Goal: Task Accomplishment & Management: Manage account settings

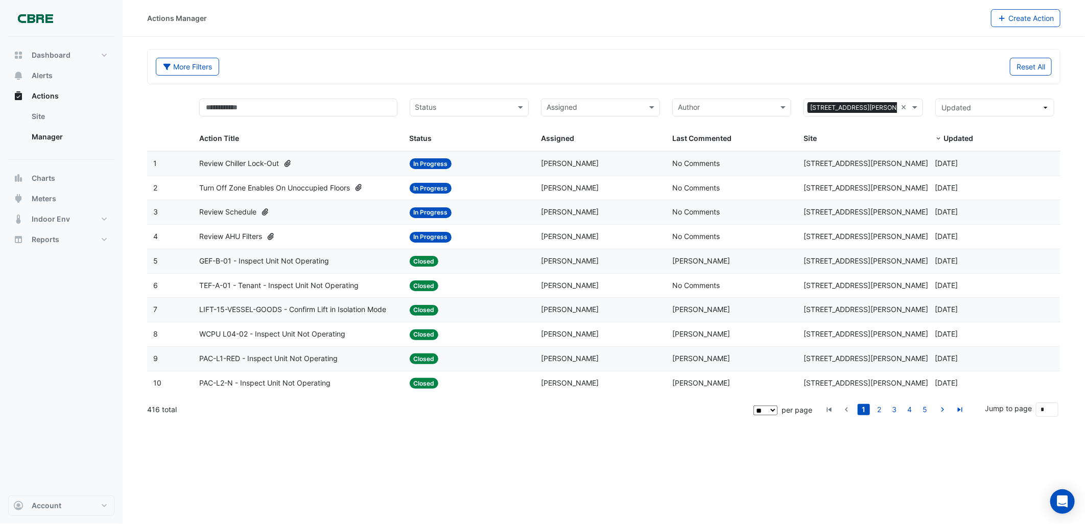
click at [282, 231] on div "Review AHU Filters" at bounding box center [298, 237] width 198 height 12
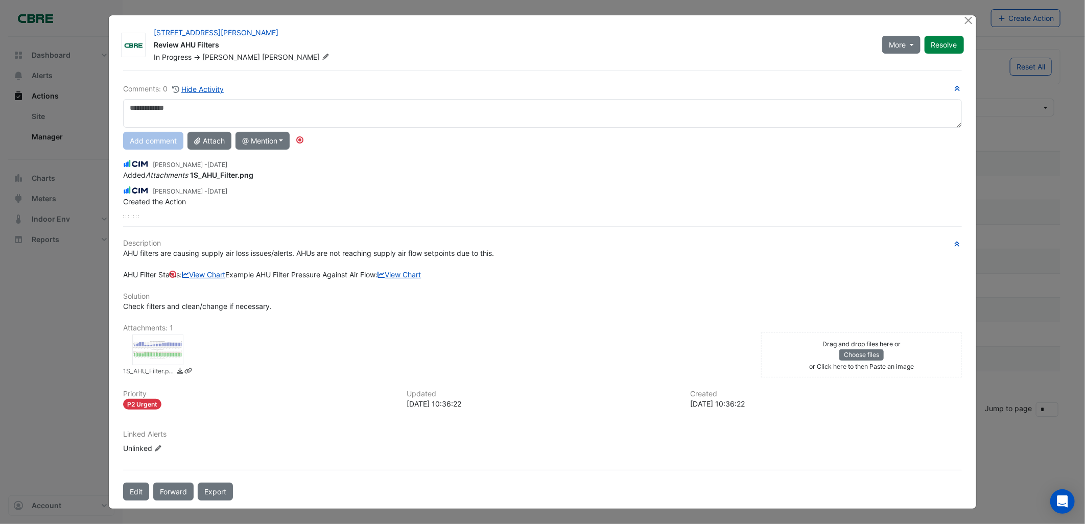
click at [328, 257] on div "AHU filters are causing supply air loss issues/alerts. AHUs are not reaching su…" at bounding box center [542, 264] width 838 height 32
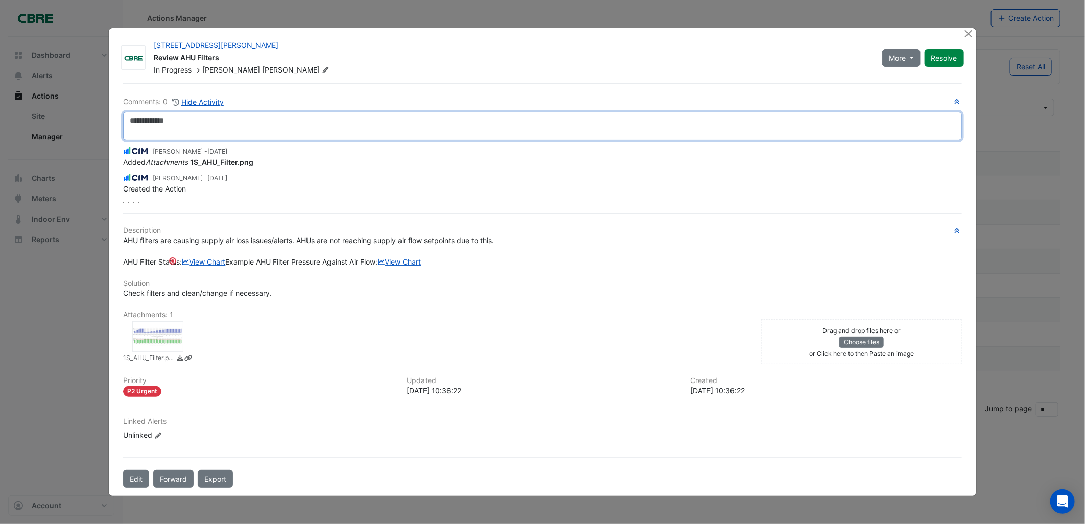
click at [175, 112] on textarea at bounding box center [542, 126] width 838 height 29
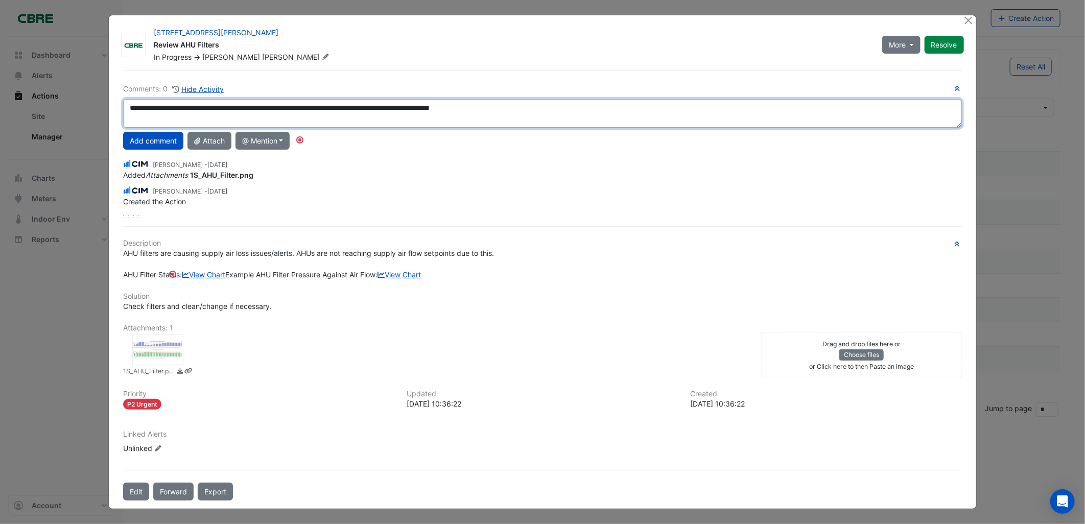
drag, startPoint x: 258, startPoint y: 106, endPoint x: 267, endPoint y: 108, distance: 8.9
drag, startPoint x: 545, startPoint y: 106, endPoint x: -100, endPoint y: 146, distance: 645.9
click at [0, 146] on html "Actions Manager Create Action More Filters Reset All Status Assigned Sites × [S…" at bounding box center [542, 262] width 1085 height 524
type textarea "**********"
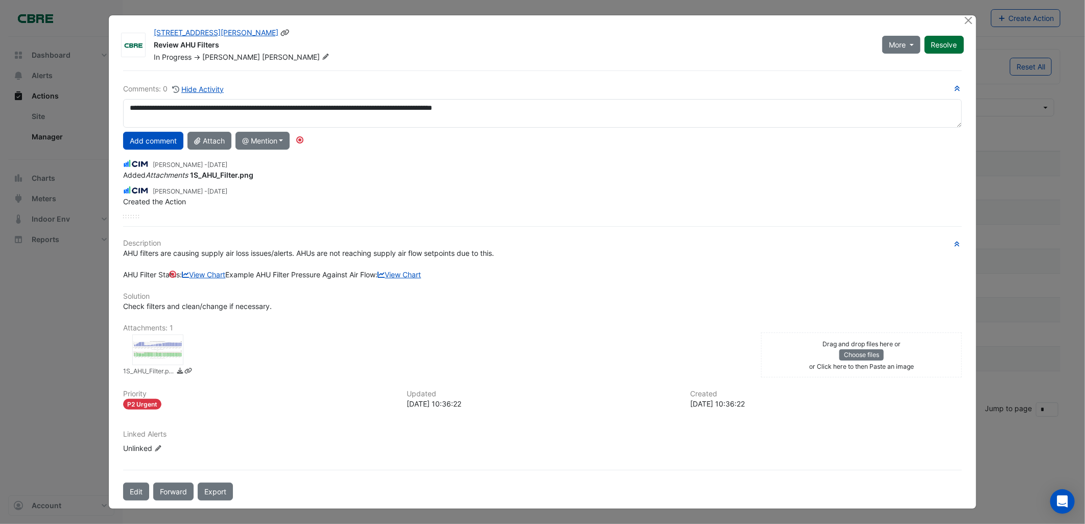
click at [927, 43] on button "Resolve" at bounding box center [944, 45] width 39 height 18
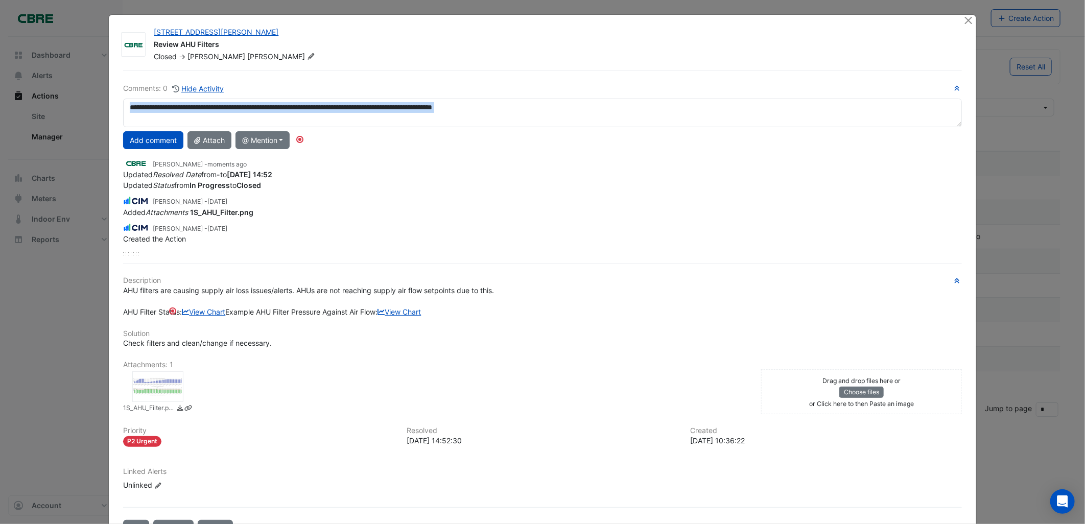
drag, startPoint x: 687, startPoint y: 128, endPoint x: 375, endPoint y: 123, distance: 312.2
click at [375, 124] on div "**********" at bounding box center [542, 169] width 838 height 173
click at [157, 140] on button "Add comment" at bounding box center [153, 140] width 60 height 18
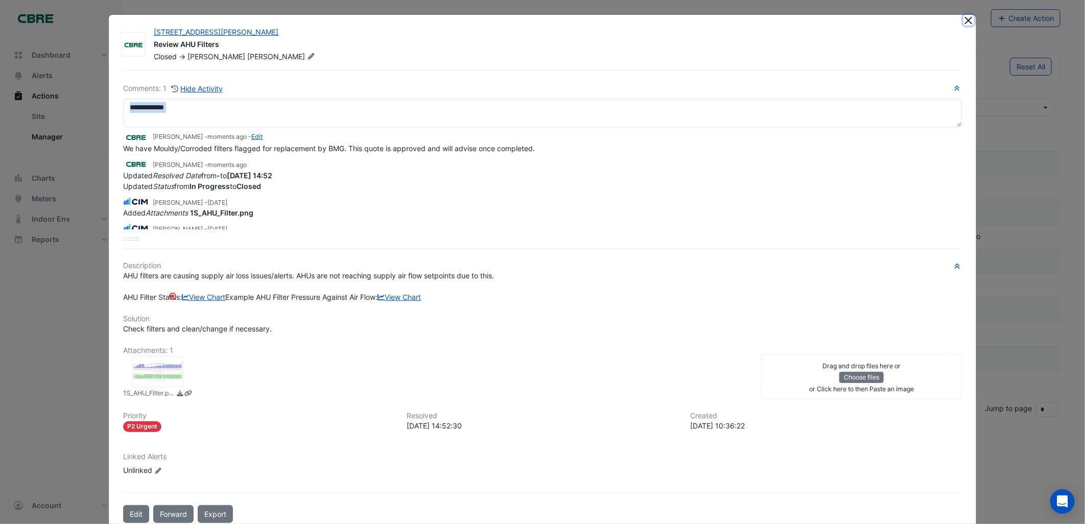
click at [963, 22] on button "Close" at bounding box center [968, 20] width 11 height 11
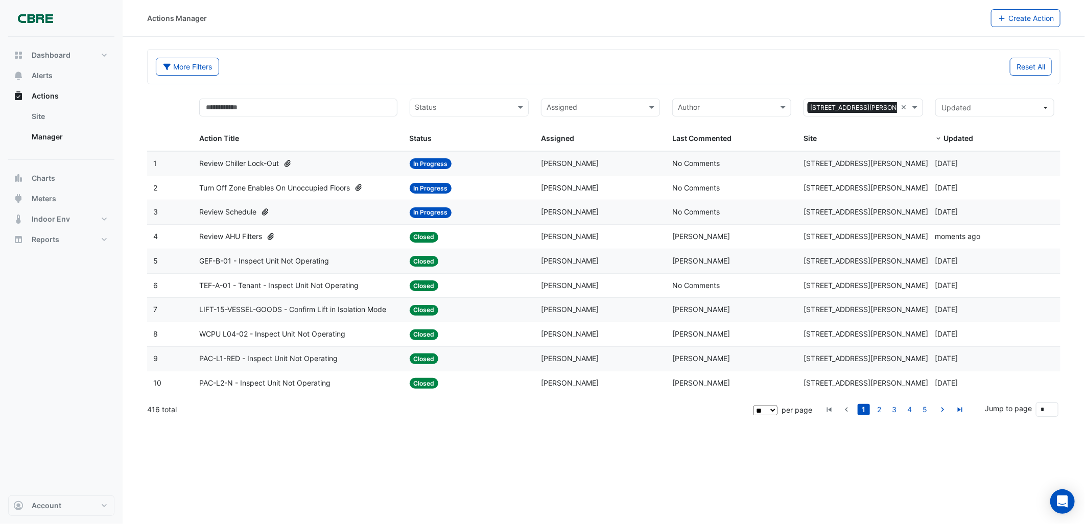
click at [344, 42] on section "More Filters Reset All Status Assigned Sites × [STREET_ADDRESS][PERSON_NAME] × …" at bounding box center [604, 230] width 962 height 386
